Goal: Task Accomplishment & Management: Manage account settings

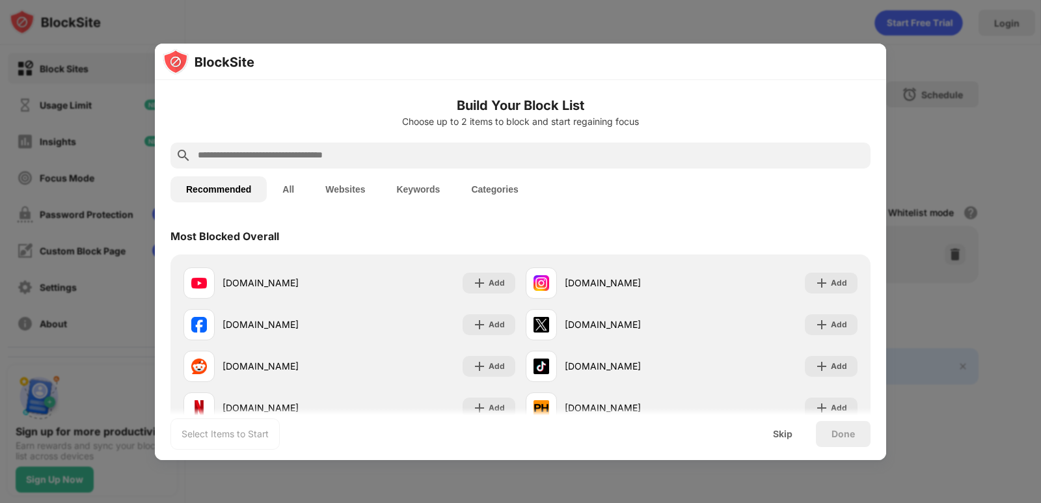
click at [633, 67] on div at bounding box center [520, 62] width 731 height 36
click at [825, 55] on div at bounding box center [520, 62] width 731 height 36
click at [918, 188] on div at bounding box center [520, 251] width 1041 height 503
click at [924, 100] on div at bounding box center [520, 251] width 1041 height 503
